Goal: Task Accomplishment & Management: Manage account settings

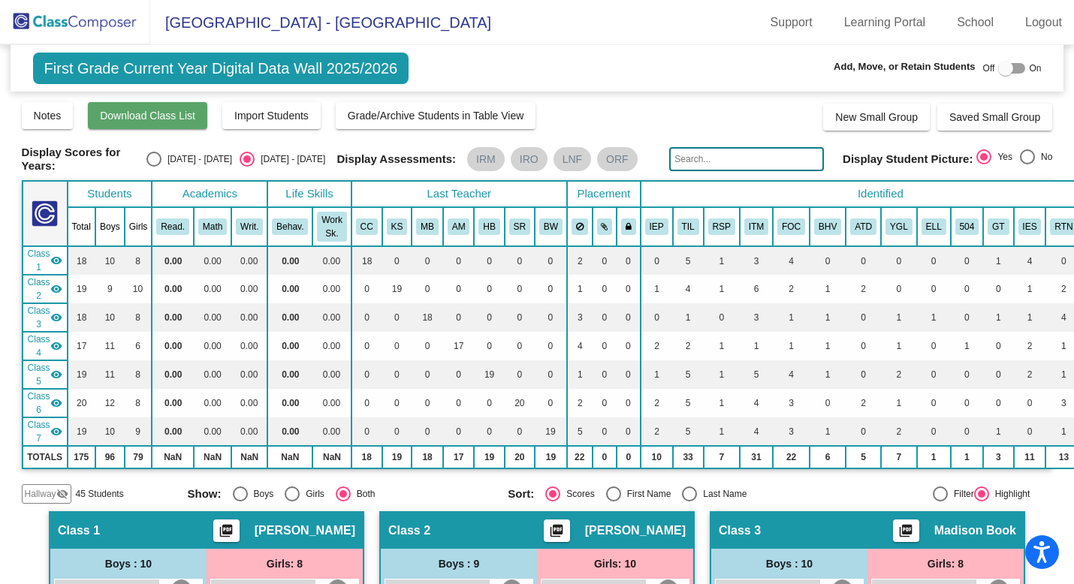
click at [143, 110] on span "Download Class List" at bounding box center [147, 116] width 95 height 12
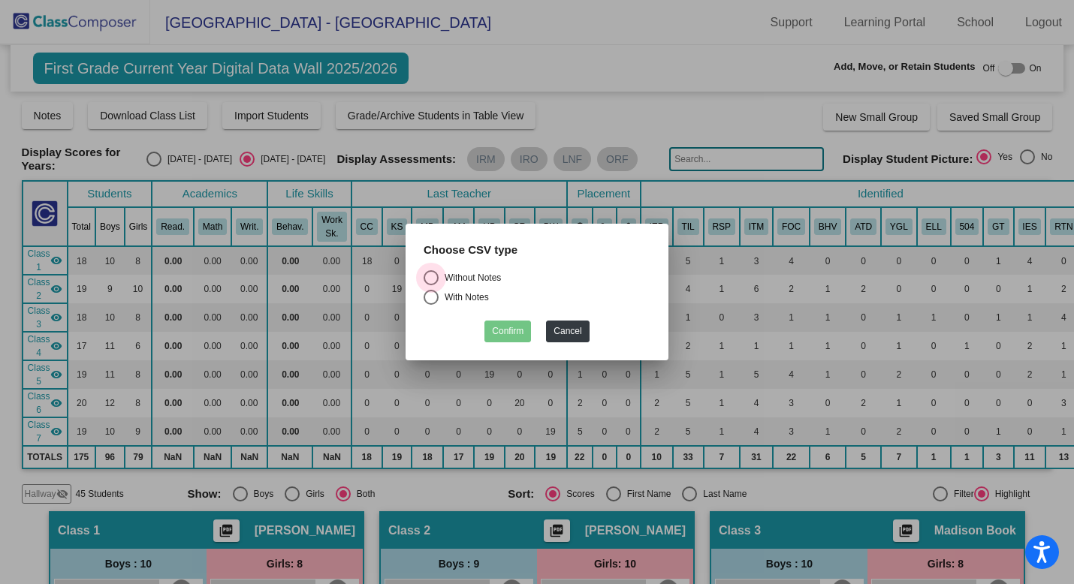
click at [492, 284] on div "Without Notes" at bounding box center [469, 278] width 62 height 14
click at [431, 285] on input "Without Notes" at bounding box center [430, 285] width 1 height 1
radio input "true"
click at [498, 332] on button "Confirm" at bounding box center [507, 332] width 47 height 22
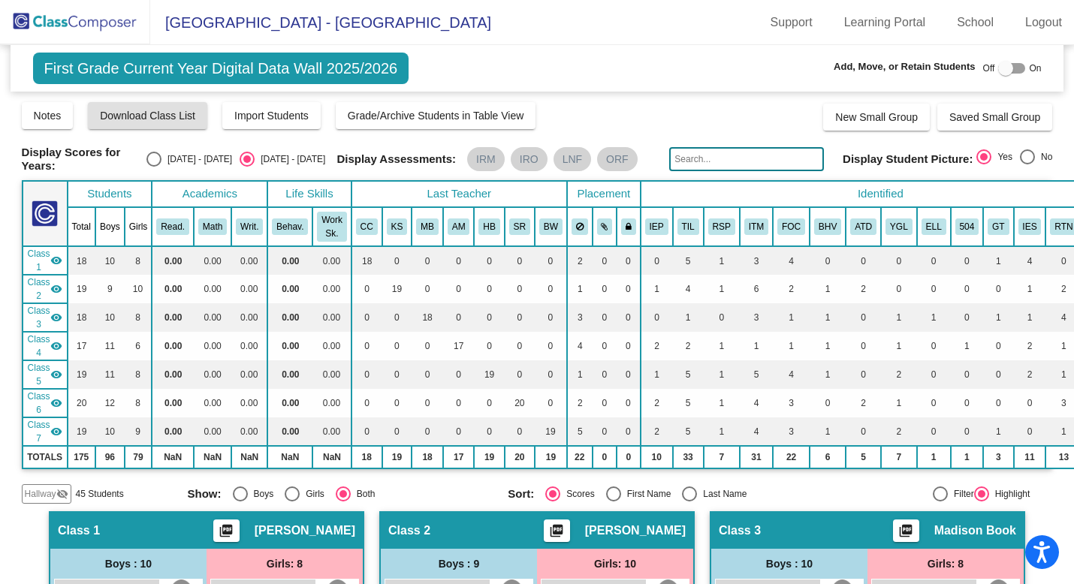
click at [99, 16] on img at bounding box center [75, 22] width 150 height 44
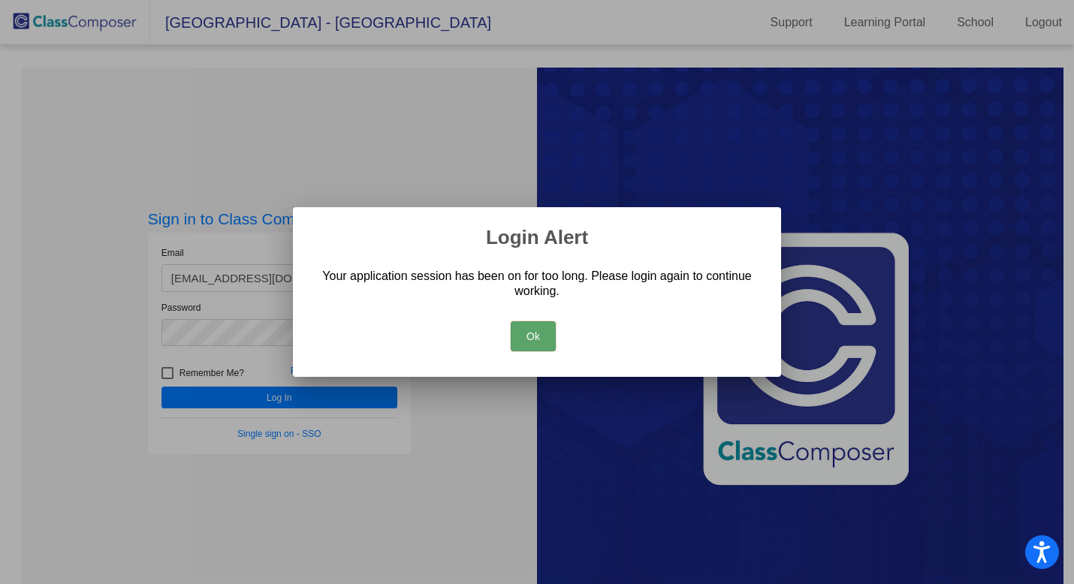
click at [534, 324] on button "Ok" at bounding box center [533, 336] width 45 height 30
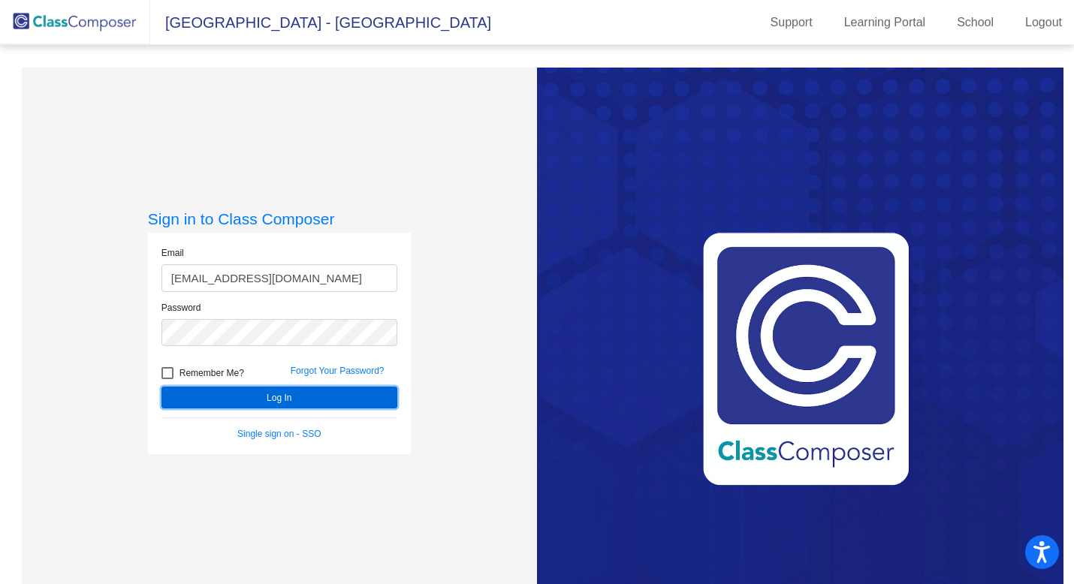
click at [347, 400] on button "Log In" at bounding box center [279, 398] width 236 height 22
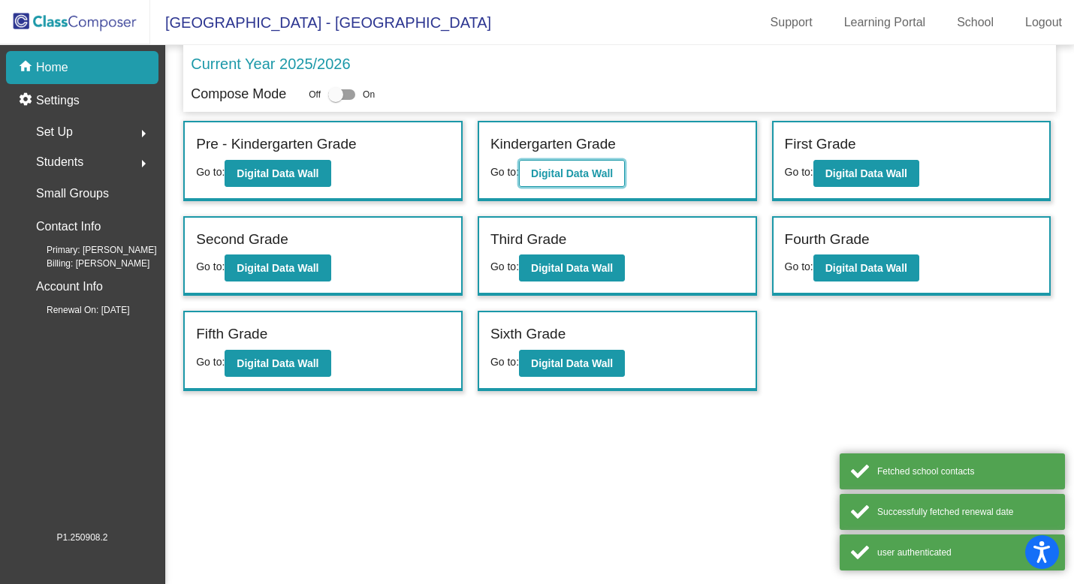
click at [562, 161] on button "Digital Data Wall" at bounding box center [572, 173] width 106 height 27
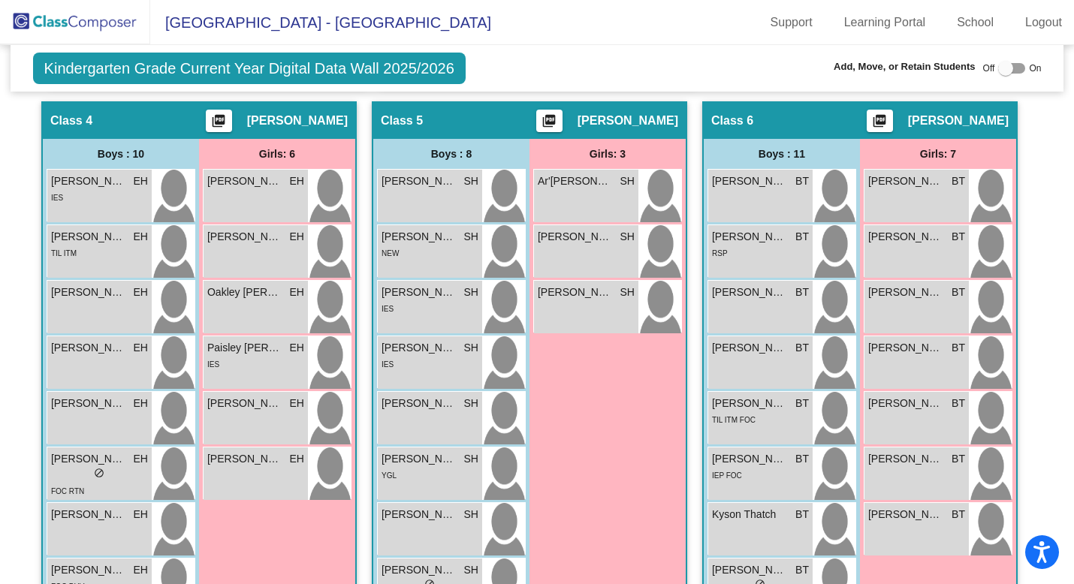
scroll to position [1137, 0]
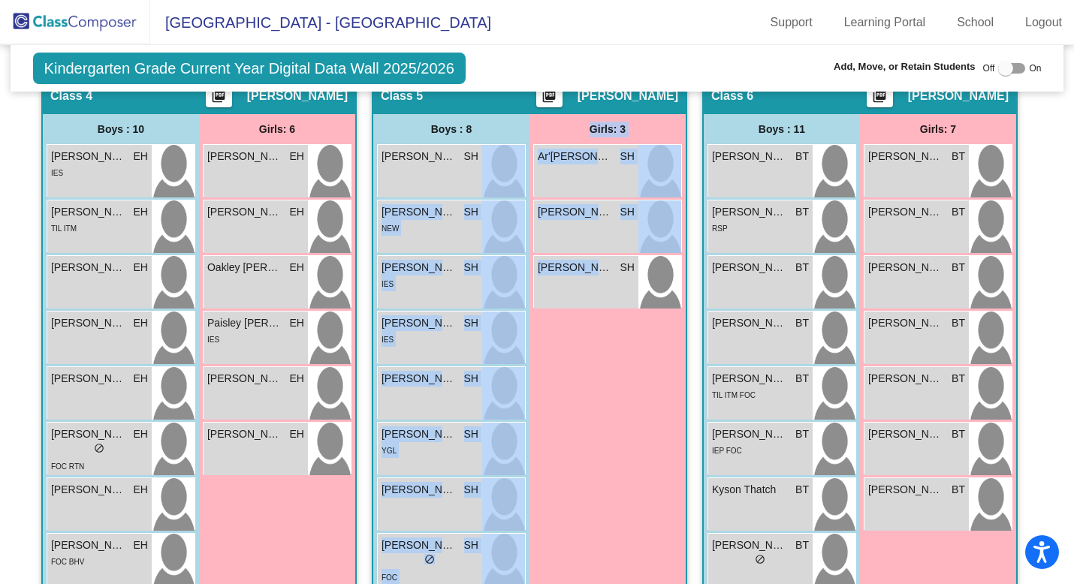
drag, startPoint x: 471, startPoint y: 172, endPoint x: 564, endPoint y: 380, distance: 227.5
click at [564, 380] on div "Boys : 8 [PERSON_NAME] SH lock do_not_disturb_alt [PERSON_NAME] SH lock do_not_…" at bounding box center [529, 355] width 312 height 482
click at [564, 380] on div "Girls: 3 Ar'[PERSON_NAME] SH lock do_not_disturb_alt [PERSON_NAME] SH lock do_n…" at bounding box center [607, 355] width 156 height 482
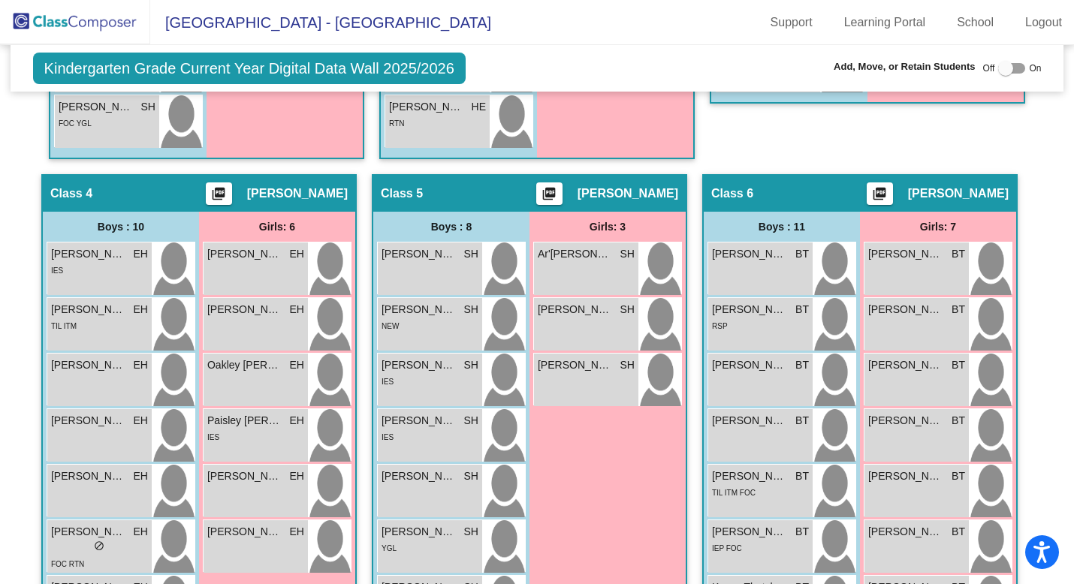
scroll to position [1019, 0]
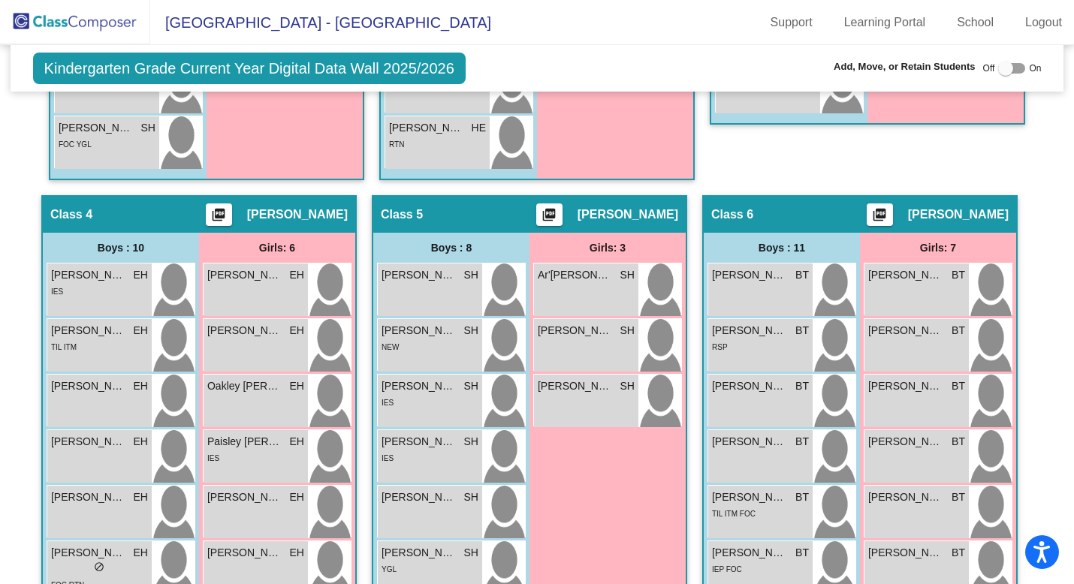
click at [550, 212] on mat-icon "picture_as_pdf" at bounding box center [549, 217] width 18 height 21
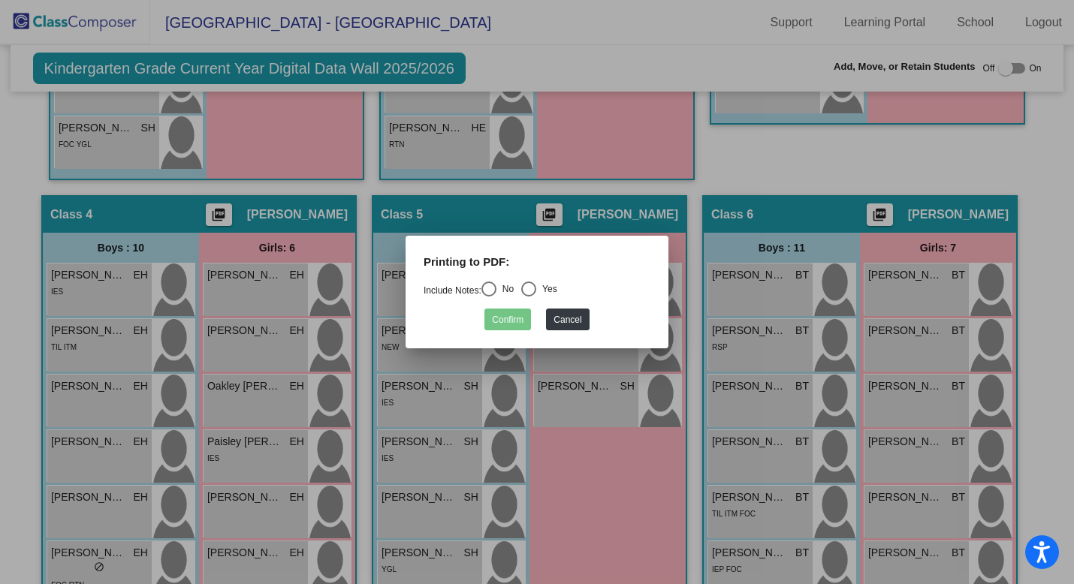
click at [496, 290] on div "Select an option" at bounding box center [488, 289] width 15 height 15
click at [489, 297] on input "No" at bounding box center [488, 297] width 1 height 1
radio input "true"
click at [503, 321] on button "Confirm" at bounding box center [507, 320] width 47 height 22
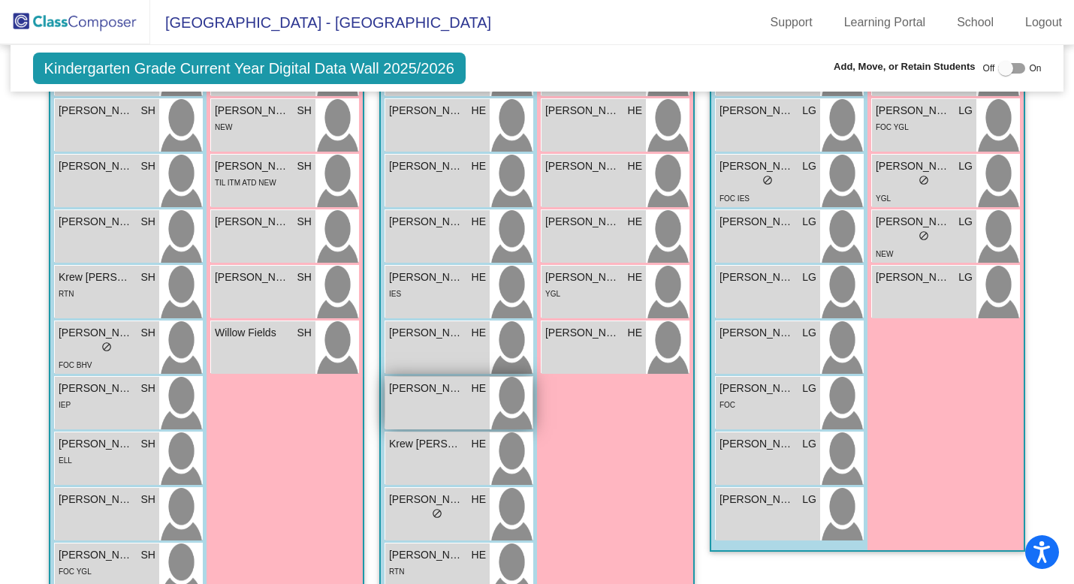
scroll to position [0, 0]
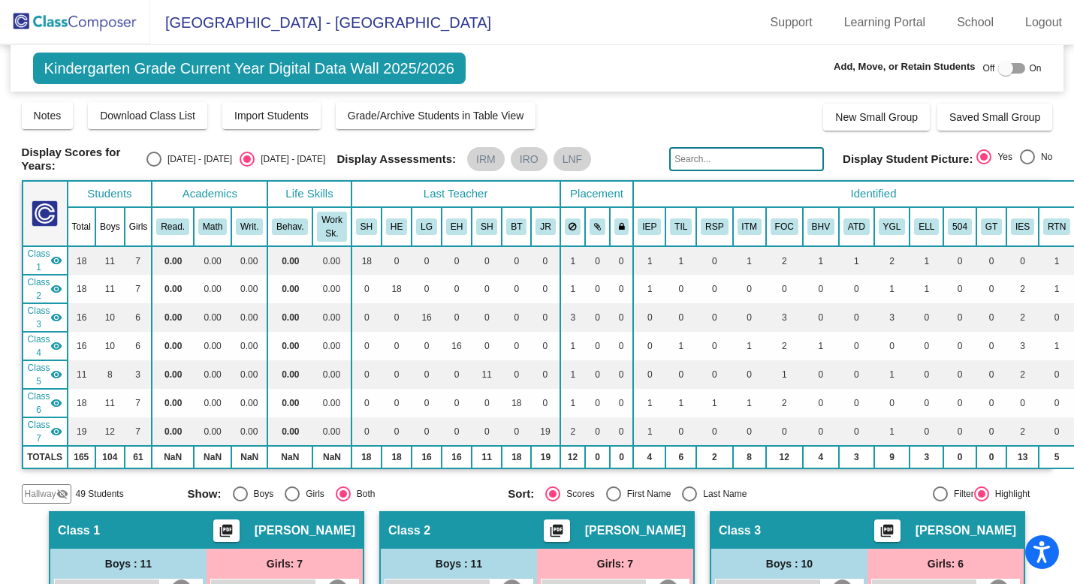
click at [41, 429] on span "Class 7" at bounding box center [39, 431] width 23 height 27
click at [48, 394] on span "Class 6" at bounding box center [39, 403] width 23 height 27
click at [44, 361] on span "Class 5" at bounding box center [39, 374] width 23 height 27
click at [38, 333] on span "Class 4" at bounding box center [39, 346] width 23 height 27
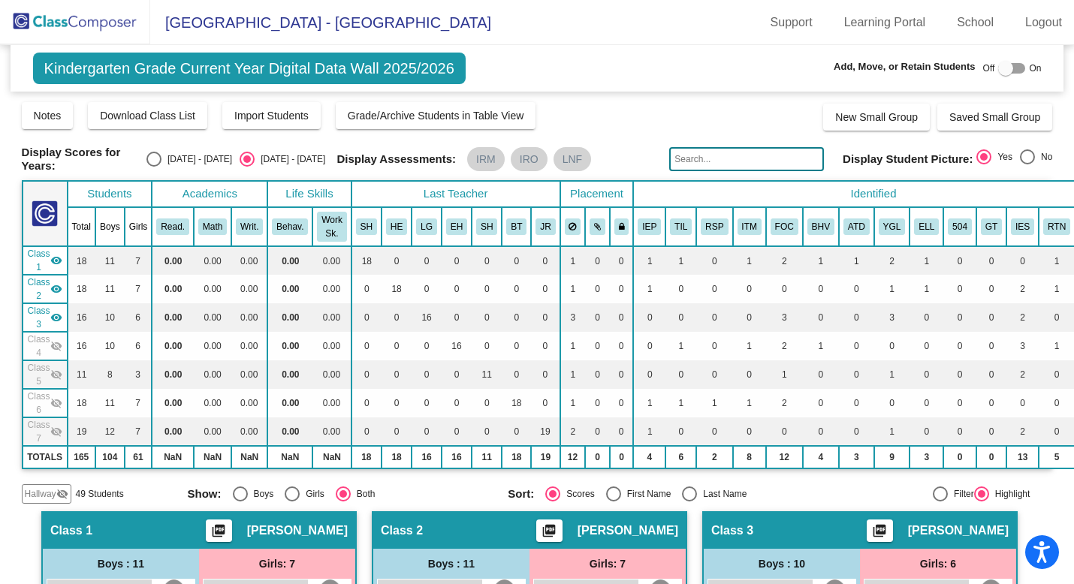
click at [33, 309] on span "Class 3" at bounding box center [39, 317] width 23 height 27
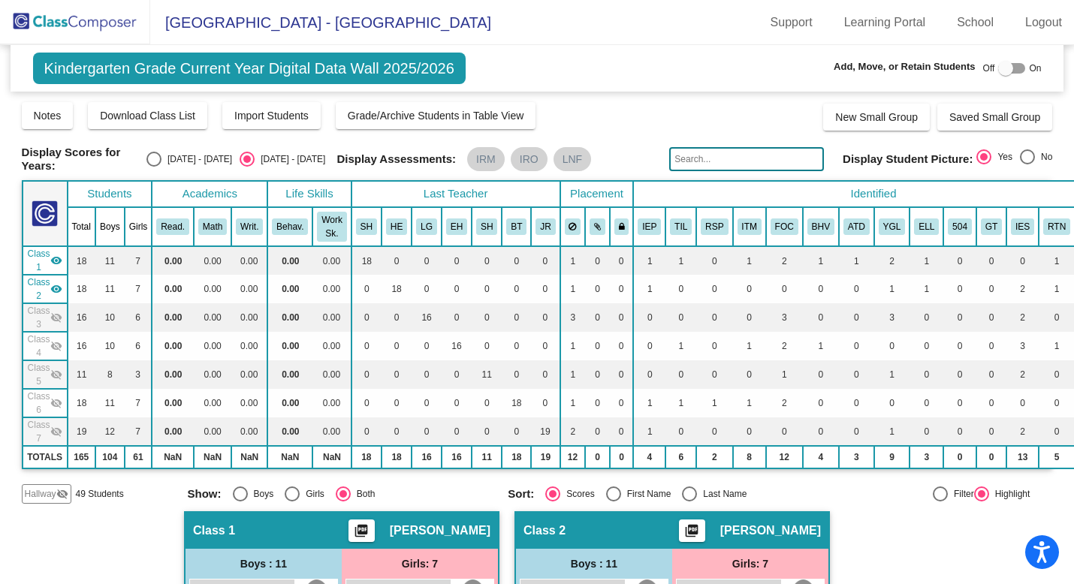
click at [44, 276] on span "Class 2" at bounding box center [39, 289] width 23 height 27
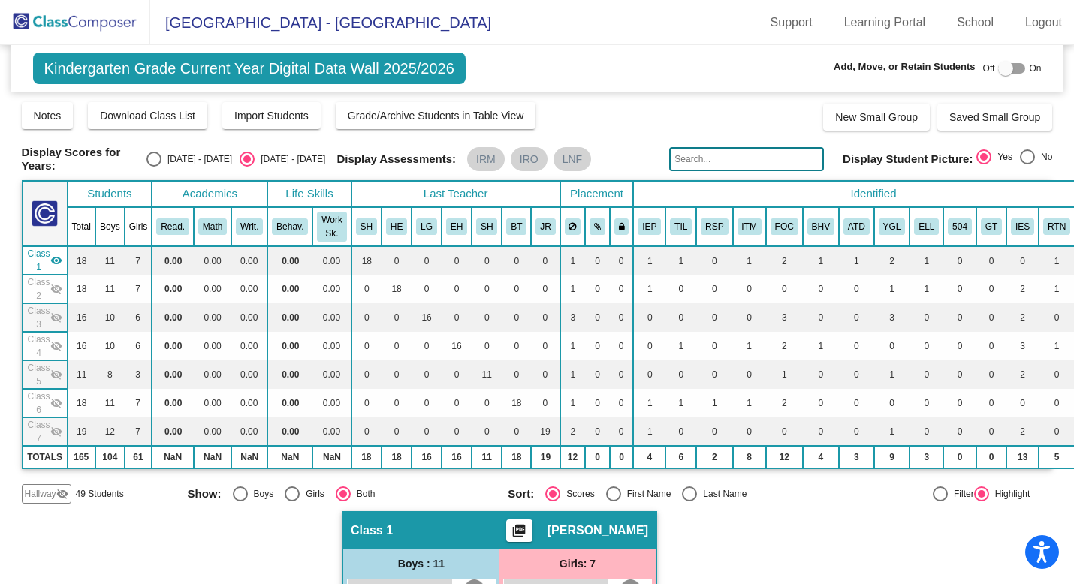
click at [39, 254] on span "Class 1" at bounding box center [39, 260] width 23 height 27
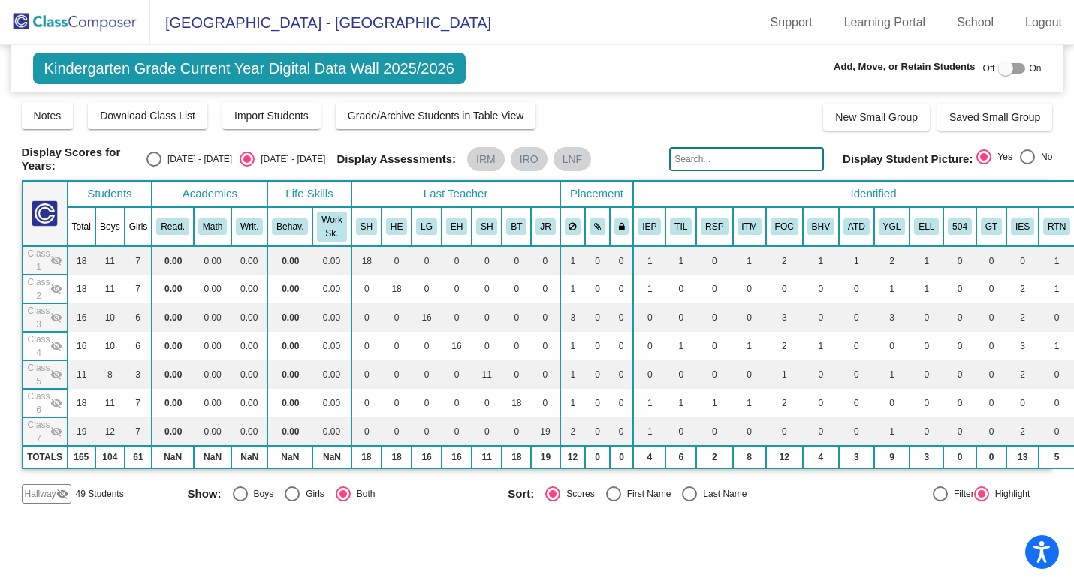
click at [41, 393] on span "Class 6" at bounding box center [39, 403] width 23 height 27
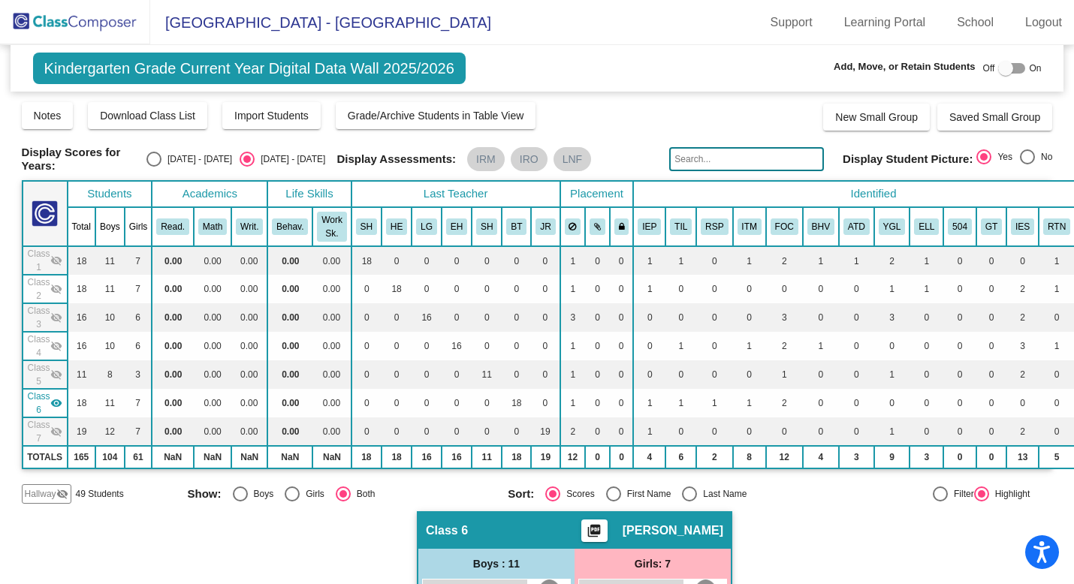
click at [41, 393] on span "Class 6" at bounding box center [39, 403] width 23 height 27
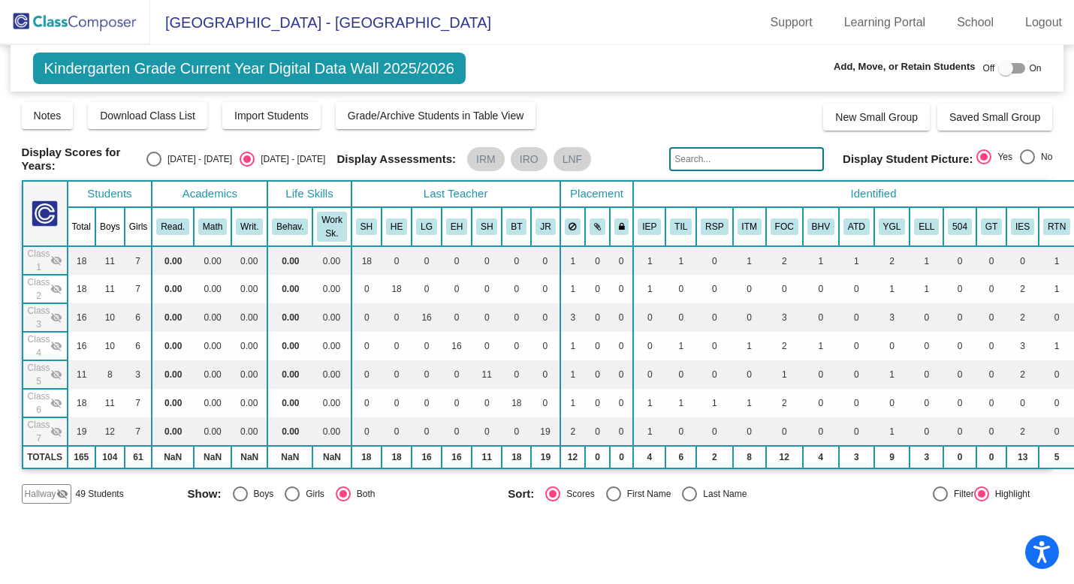
click at [42, 426] on span "Class 7" at bounding box center [39, 431] width 23 height 27
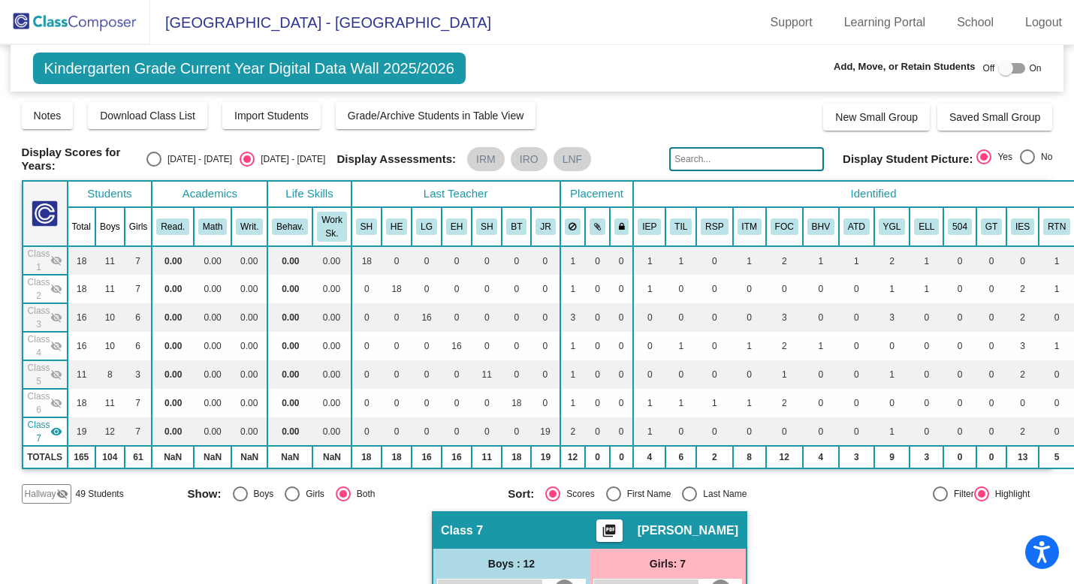
click at [45, 419] on span "Class 7" at bounding box center [39, 431] width 23 height 27
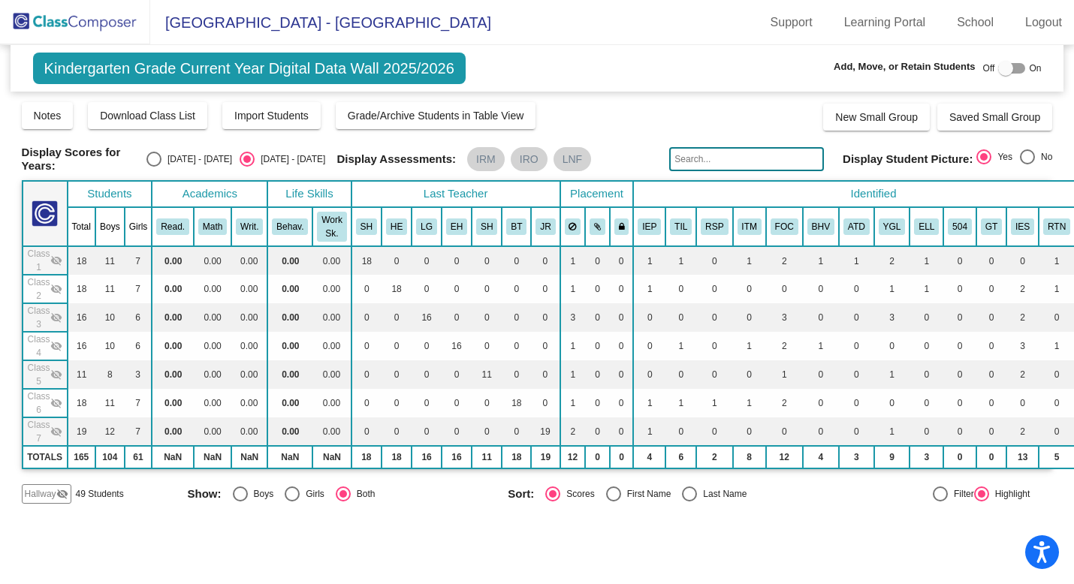
click at [41, 373] on span "Class 5" at bounding box center [39, 374] width 23 height 27
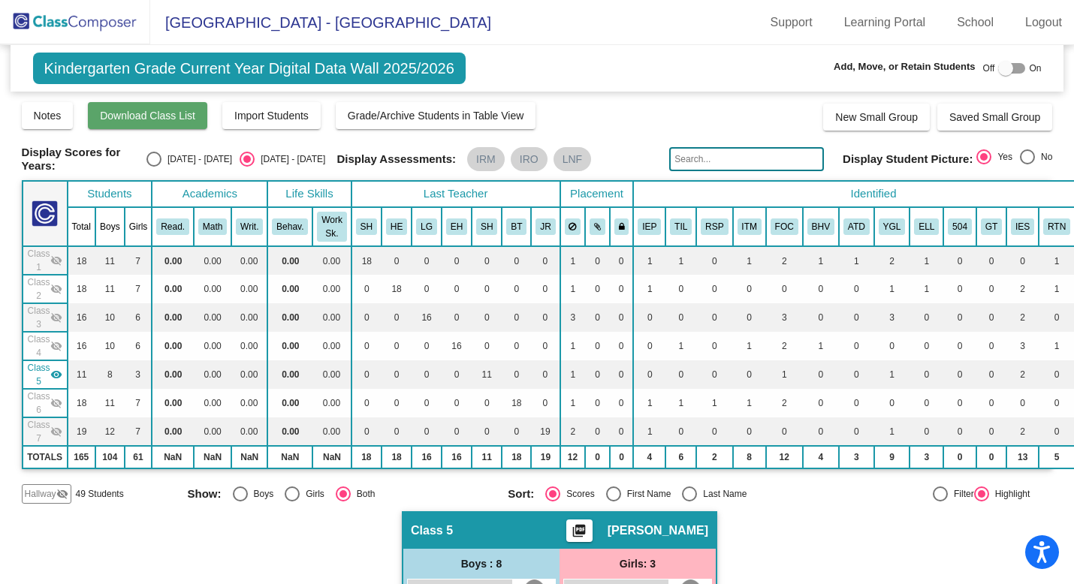
click at [149, 119] on span "Download Class List" at bounding box center [147, 116] width 95 height 12
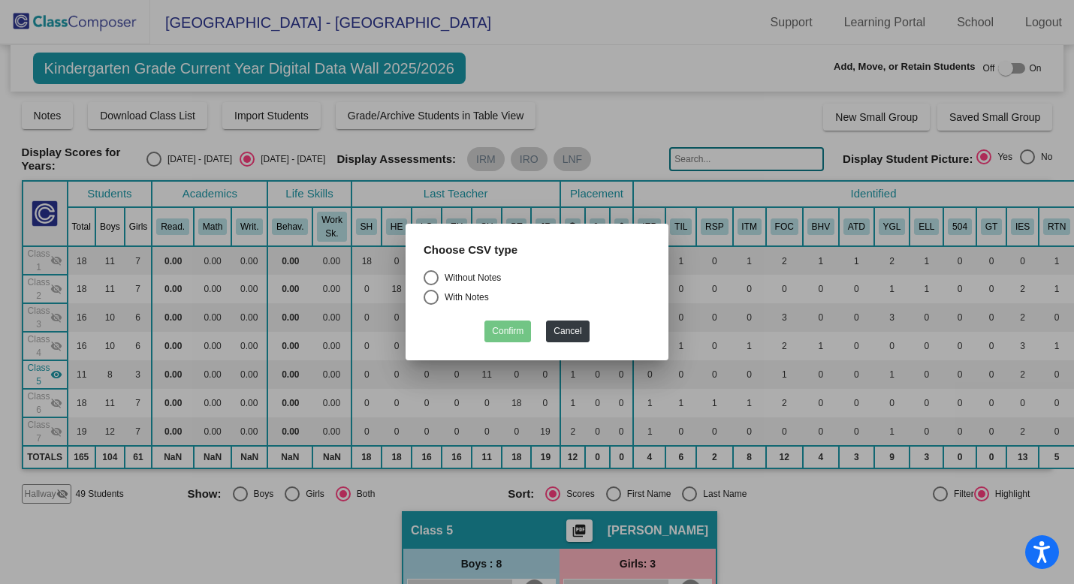
click at [434, 277] on div "Select an option" at bounding box center [430, 277] width 15 height 15
click at [431, 285] on input "Without Notes" at bounding box center [430, 285] width 1 height 1
radio input "true"
click at [505, 330] on button "Confirm" at bounding box center [507, 332] width 47 height 22
